Goal: Use online tool/utility: Utilize a website feature to perform a specific function

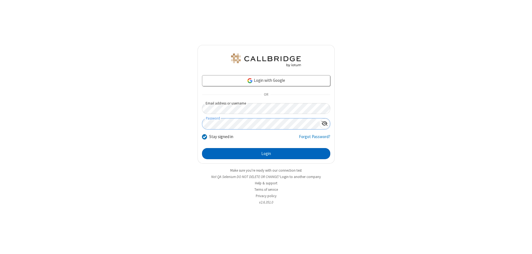
click at [266, 153] on button "Login" at bounding box center [266, 153] width 128 height 11
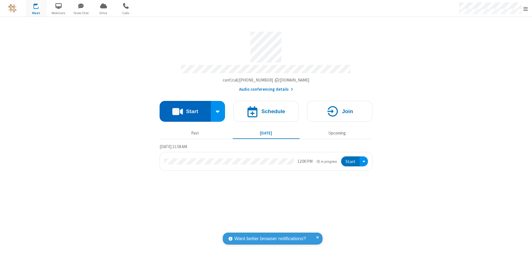
click at [185, 109] on button "Start" at bounding box center [185, 111] width 51 height 21
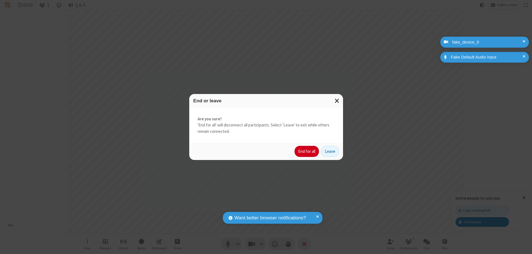
click at [307, 151] on button "End for all" at bounding box center [306, 151] width 24 height 11
